Goal: Information Seeking & Learning: Learn about a topic

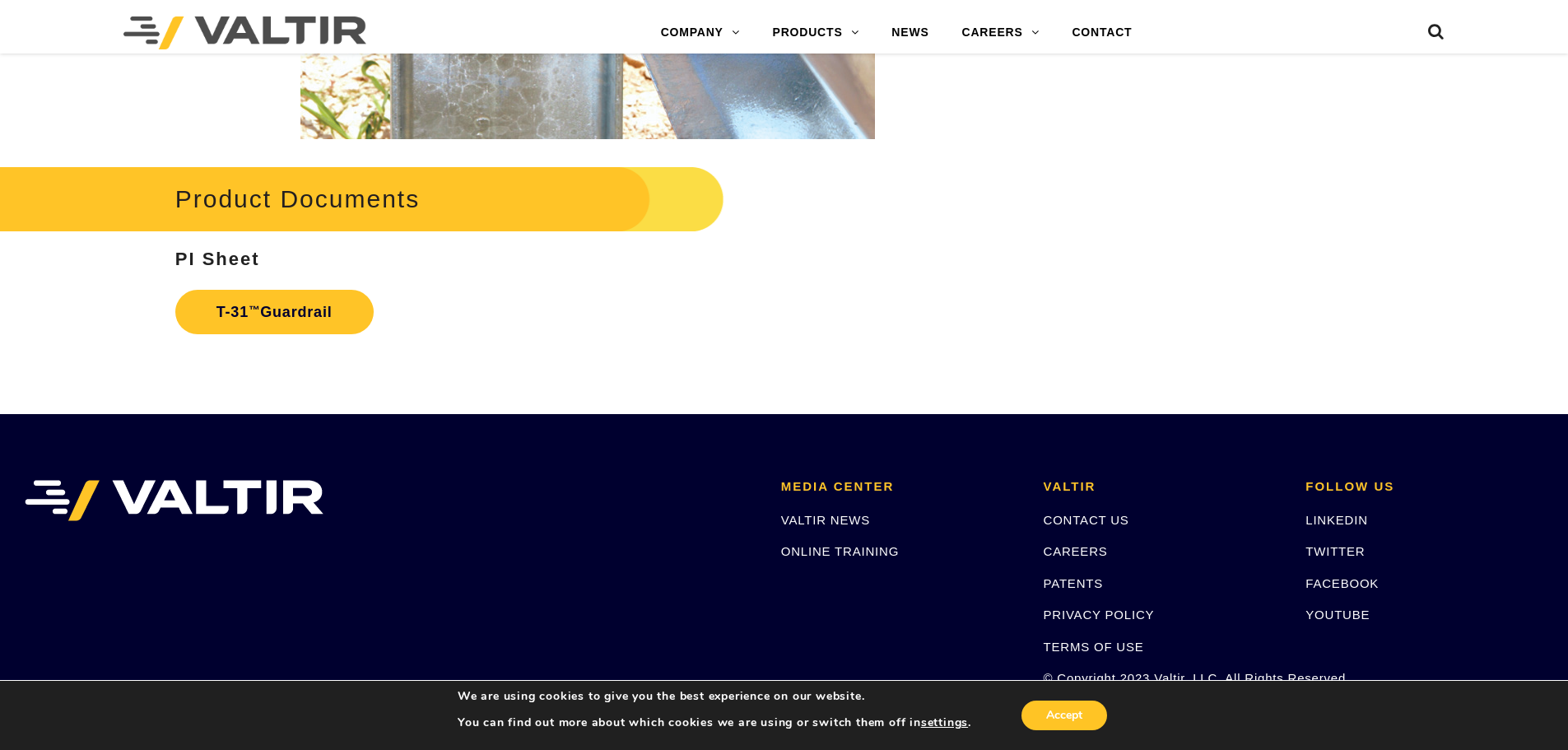
scroll to position [2962, 0]
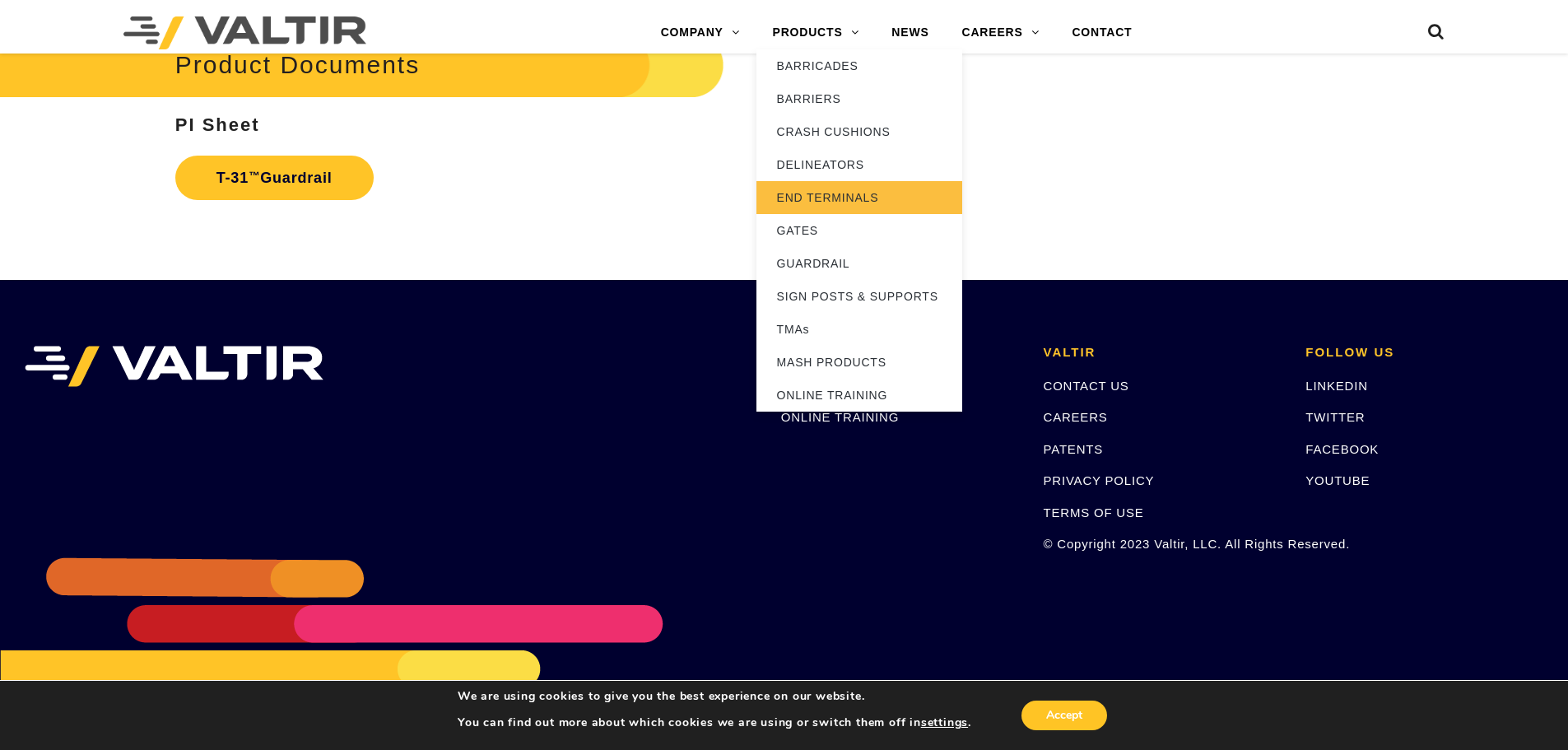
click at [834, 197] on link "END TERMINALS" at bounding box center [859, 197] width 205 height 33
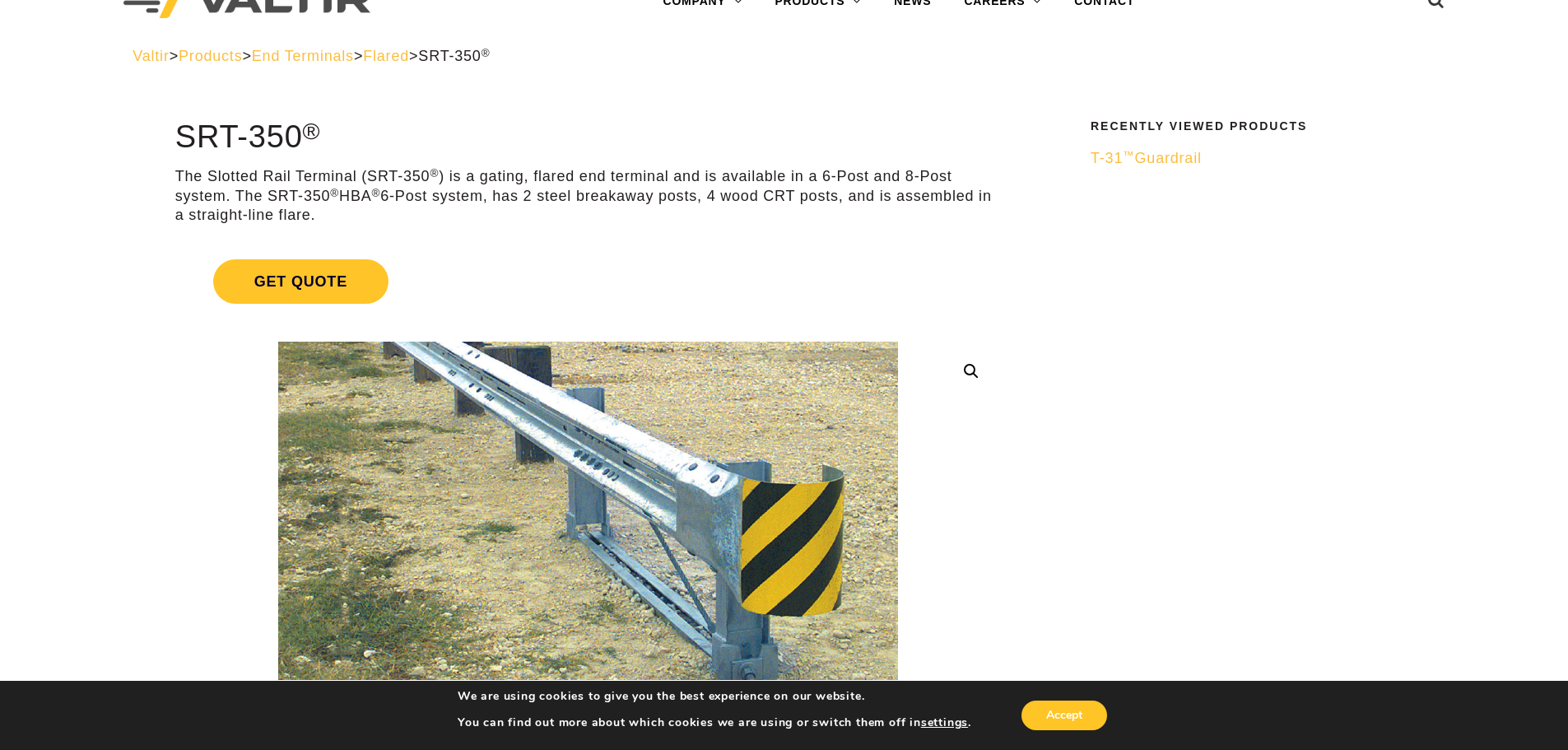
scroll to position [164, 0]
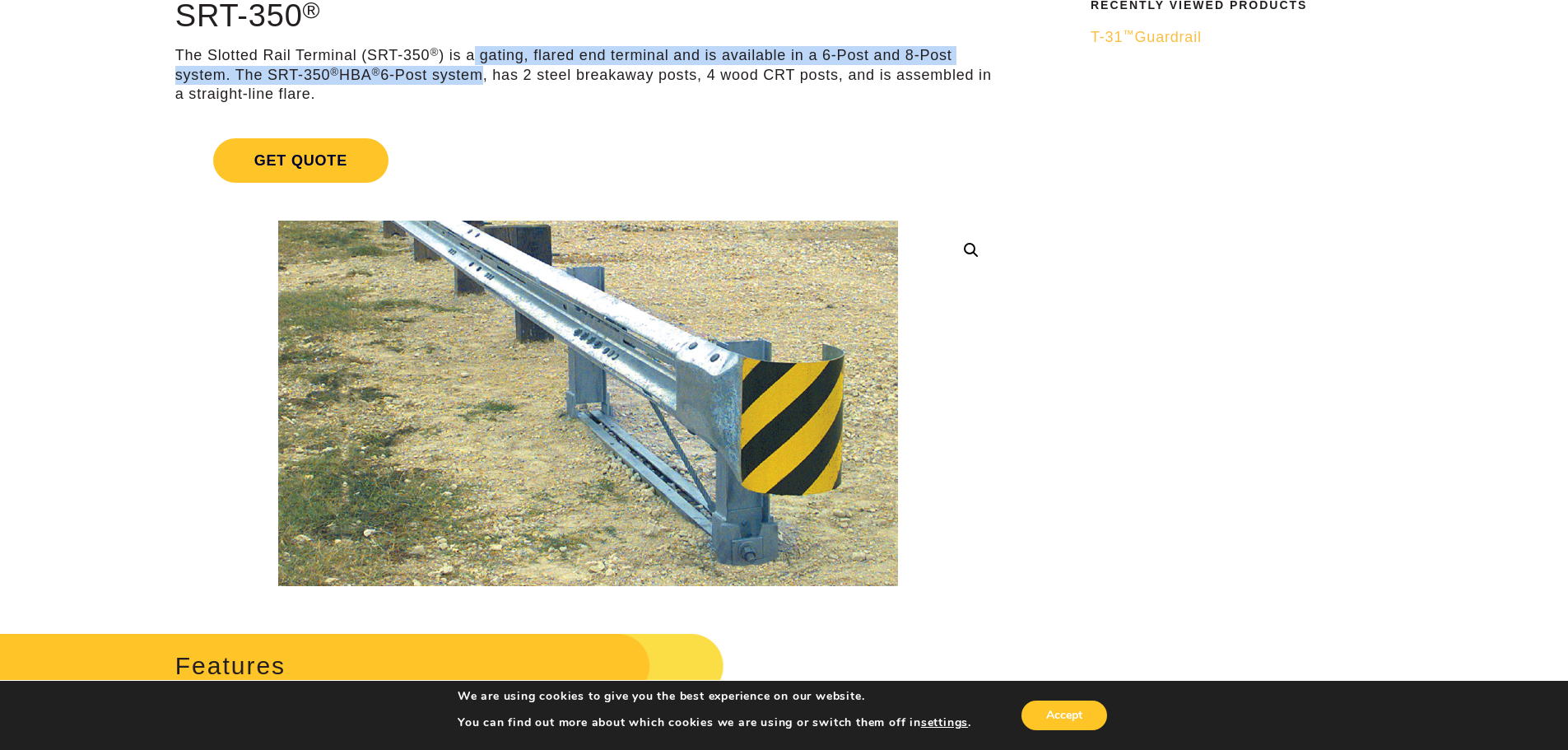
drag, startPoint x: 476, startPoint y: 56, endPoint x: 476, endPoint y: 67, distance: 11.0
click at [476, 67] on p "The Slotted Rail Terminal (SRT-350 ® ) is a gating, flared end terminal and is …" at bounding box center [588, 75] width 826 height 57
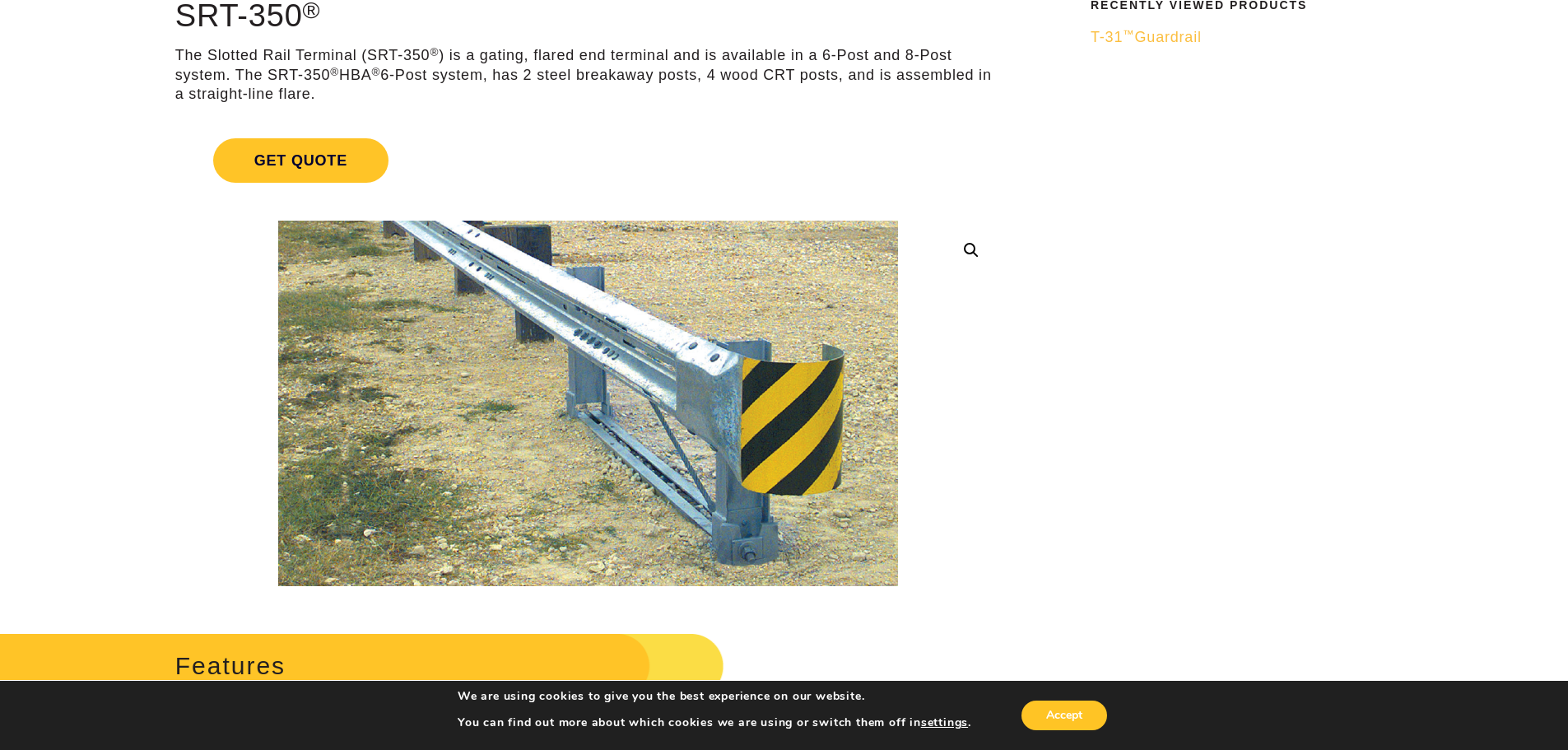
drag, startPoint x: 649, startPoint y: 72, endPoint x: 821, endPoint y: 94, distance: 173.4
click at [821, 94] on p "The Slotted Rail Terminal (SRT-350 ® ) is a gating, flared end terminal and is …" at bounding box center [588, 75] width 826 height 57
click at [823, 103] on p "The Slotted Rail Terminal (SRT-350 ® ) is a gating, flared end terminal and is …" at bounding box center [588, 75] width 826 height 57
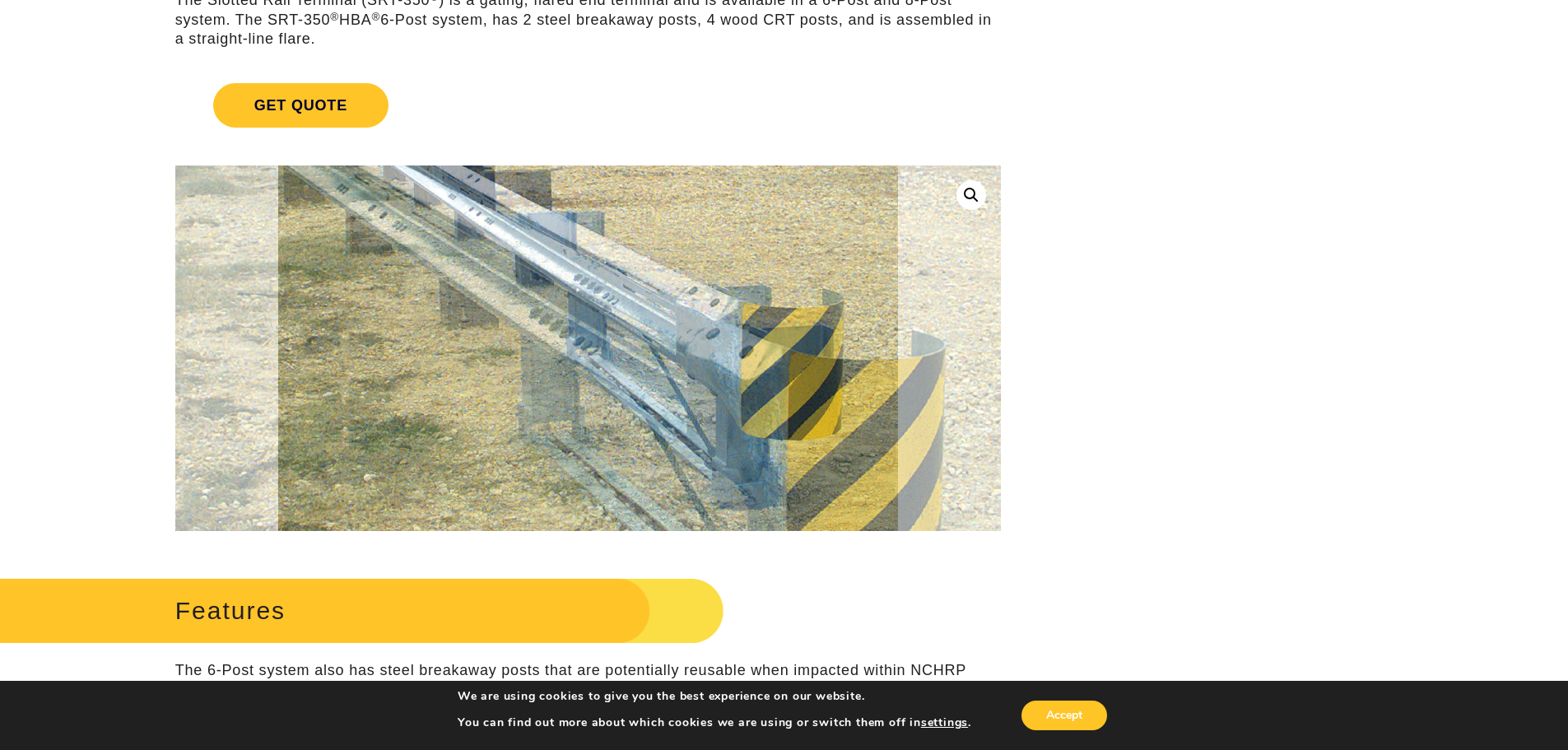
scroll to position [82, 0]
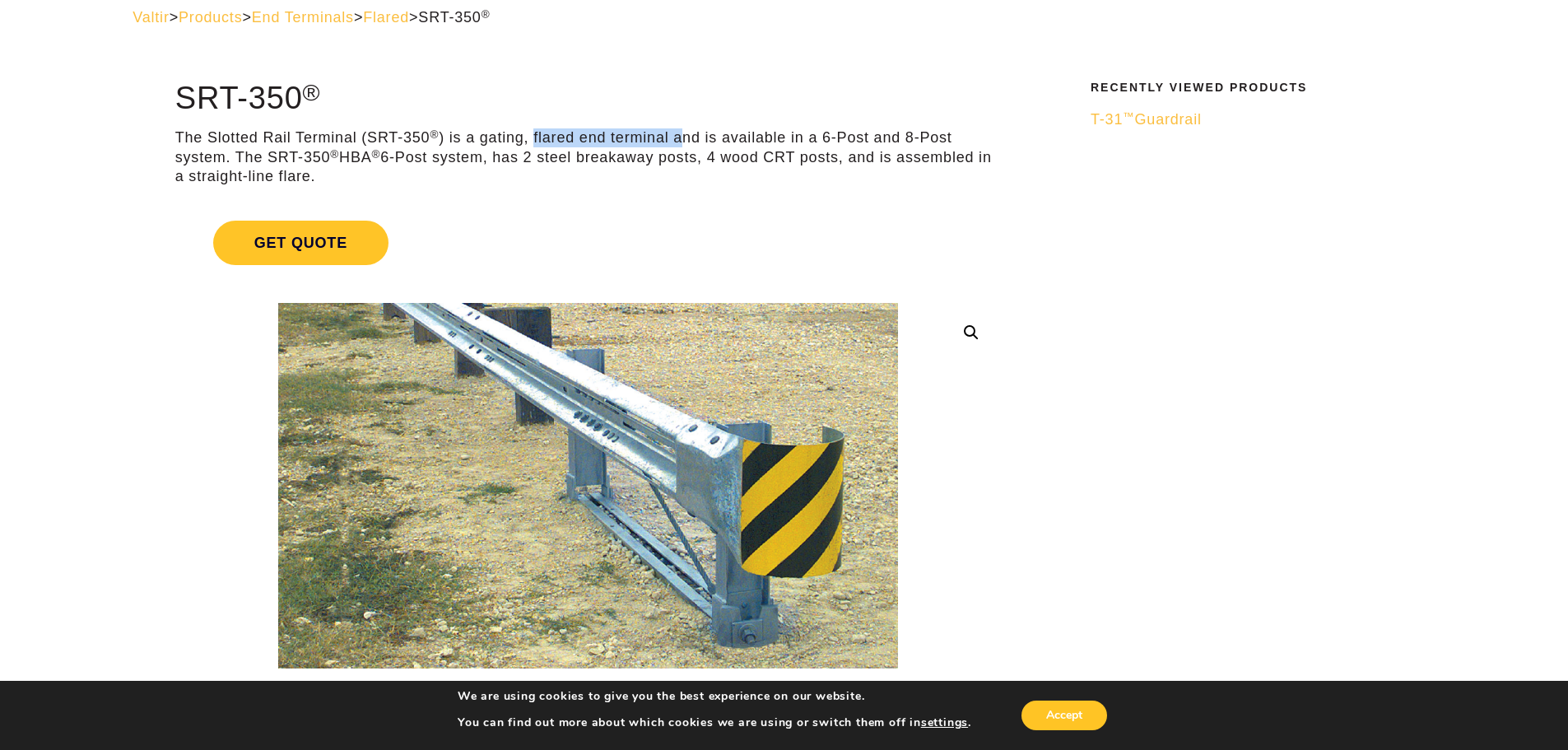
drag, startPoint x: 532, startPoint y: 139, endPoint x: 684, endPoint y: 134, distance: 152.1
click at [684, 134] on p "The Slotted Rail Terminal (SRT-350 ® ) is a gating, flared end terminal and is …" at bounding box center [588, 157] width 826 height 57
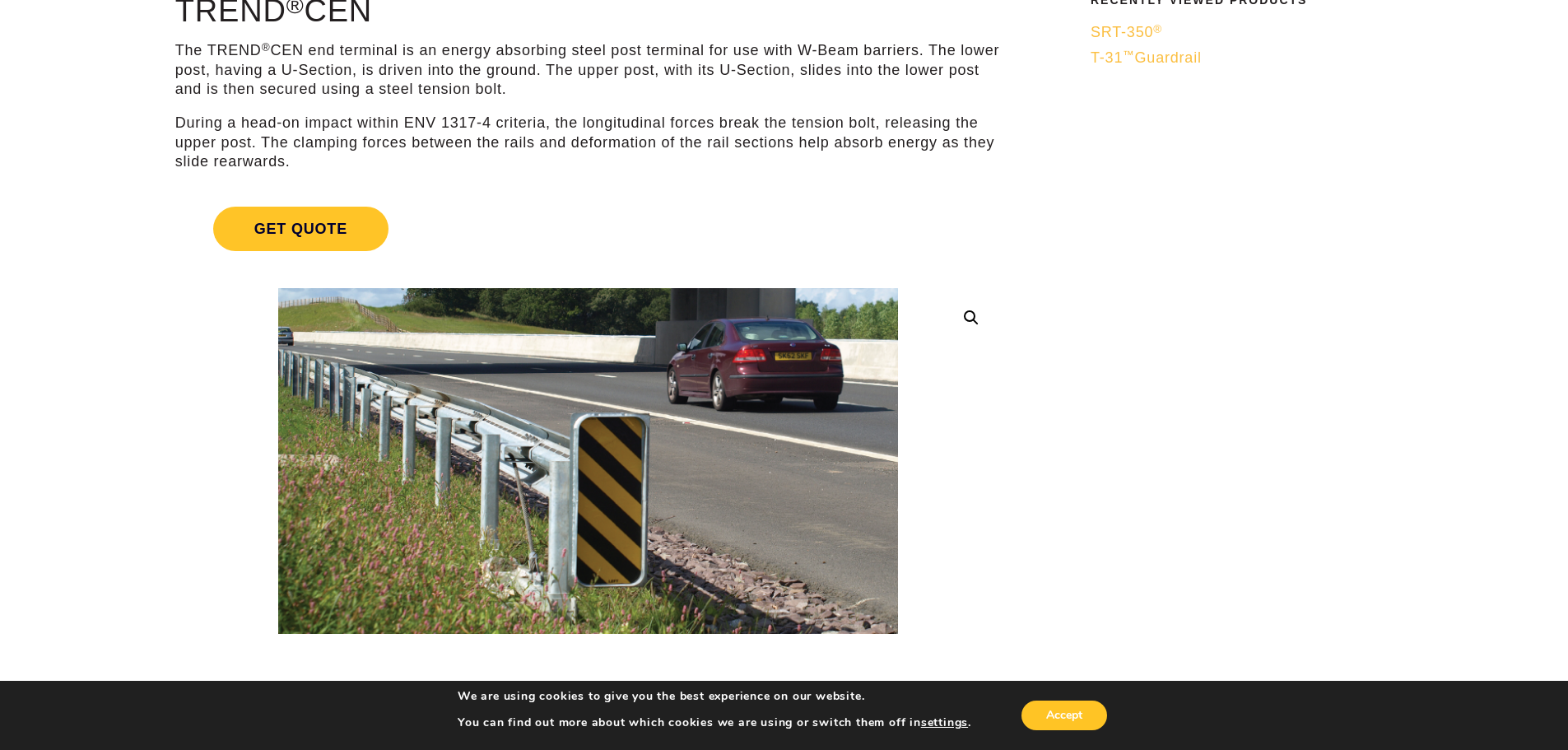
scroll to position [329, 0]
